Goal: Information Seeking & Learning: Learn about a topic

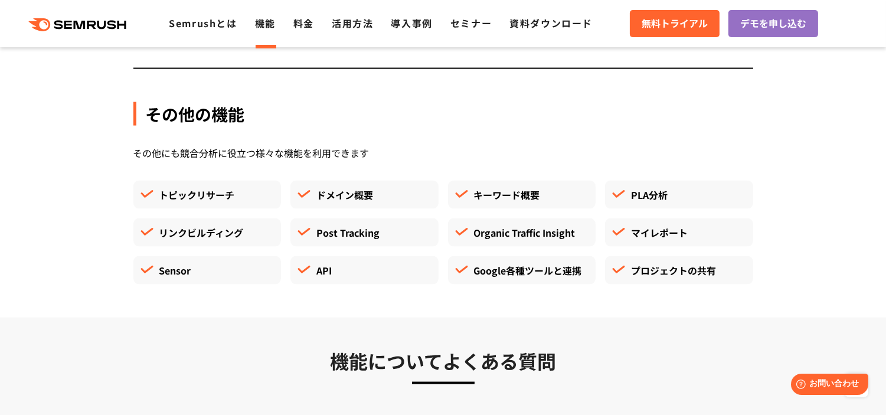
scroll to position [3485, 0]
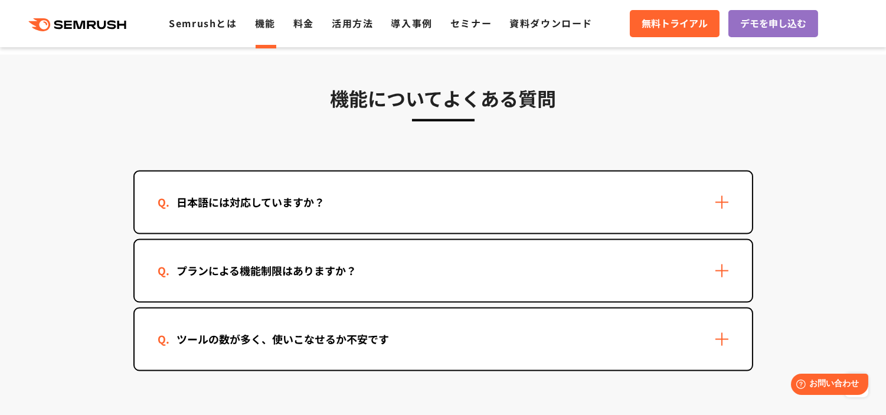
click at [339, 331] on div "ツールの数が多く、使いこなせるか不安です" at bounding box center [283, 339] width 250 height 17
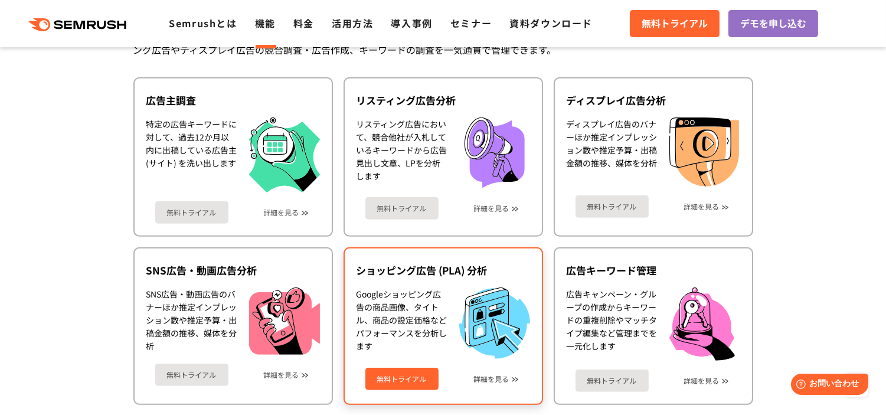
scroll to position [1058, 0]
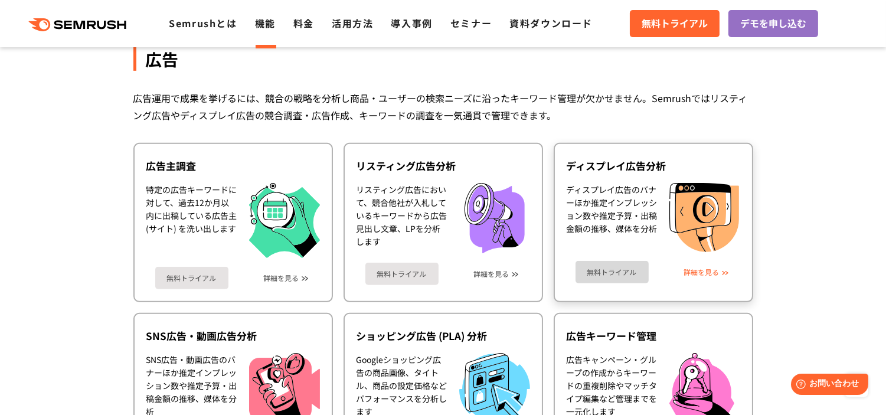
click at [702, 268] on link "詳細を見る" at bounding box center [701, 272] width 35 height 8
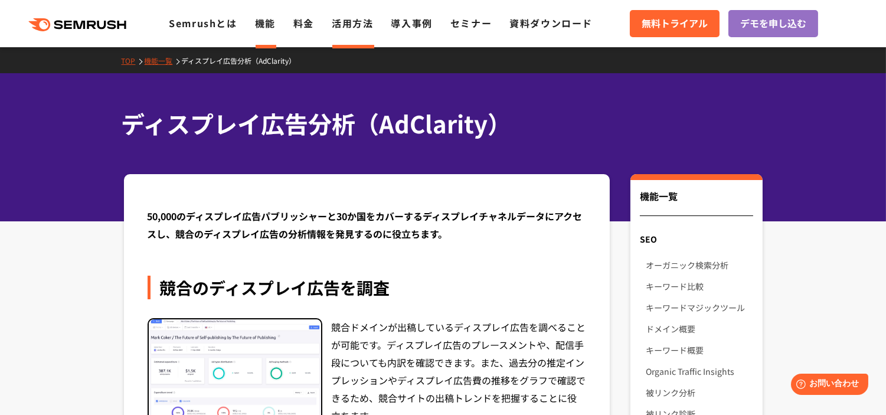
click at [363, 22] on link "活用方法" at bounding box center [352, 23] width 41 height 14
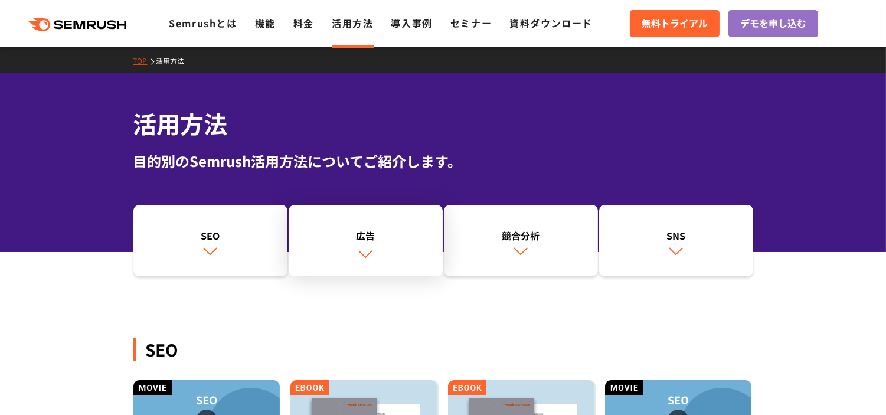
click at [356, 266] on link "広告" at bounding box center [366, 241] width 154 height 72
click at [561, 245] on link "競合分析" at bounding box center [521, 241] width 154 height 72
click at [685, 219] on link "SNS" at bounding box center [676, 241] width 154 height 72
click at [211, 227] on link "SEO" at bounding box center [210, 241] width 154 height 72
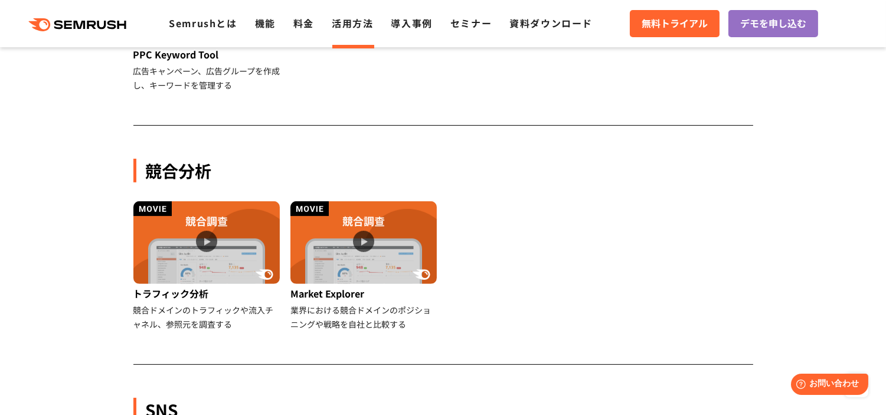
scroll to position [796, 0]
